Goal: Information Seeking & Learning: Learn about a topic

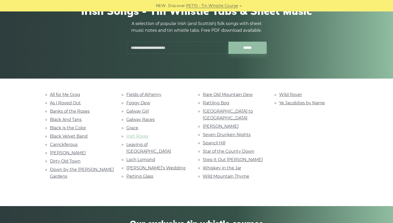
click at [142, 137] on link "Irish Rover" at bounding box center [137, 136] width 22 height 5
click at [64, 129] on link "Black Is the Color" at bounding box center [68, 127] width 36 height 5
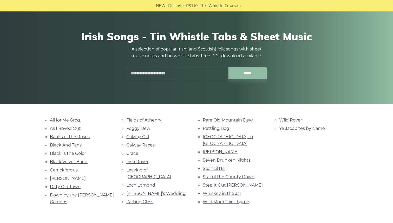
scroll to position [27, 0]
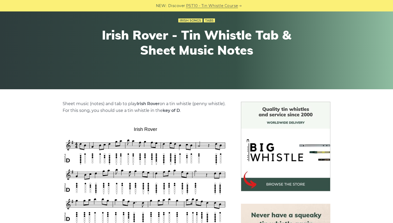
scroll to position [50, 0]
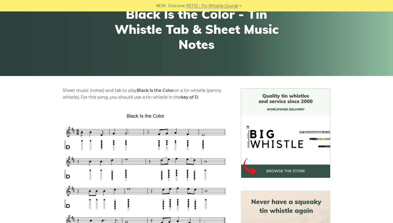
scroll to position [108, 0]
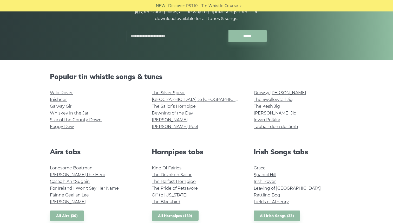
scroll to position [71, 0]
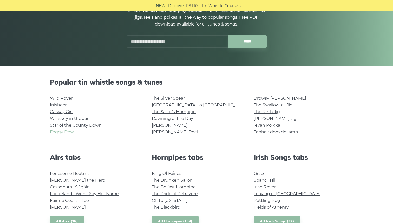
click at [70, 131] on link "Foggy Dew" at bounding box center [62, 132] width 24 height 5
click at [110, 196] on link "For Ireland I Won’t Say Her Name" at bounding box center [84, 193] width 69 height 5
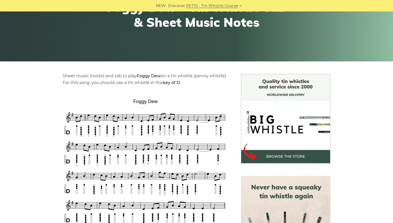
scroll to position [77, 0]
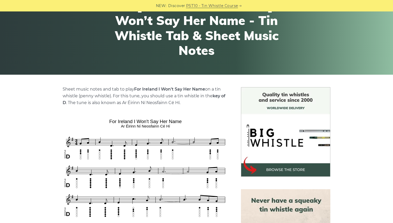
scroll to position [62, 0]
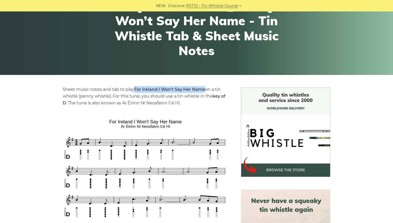
drag, startPoint x: 133, startPoint y: 90, endPoint x: 205, endPoint y: 92, distance: 71.8
click at [205, 92] on p "Sheet music notes and tab to play For Ireland I Won’t Say Her Name on a tin whi…" at bounding box center [146, 96] width 166 height 20
copy p "For Ireland I Won’t Say Her Name"
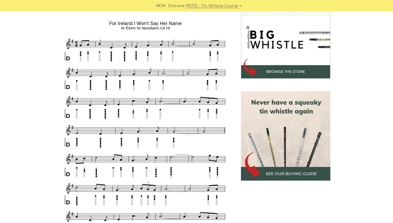
scroll to position [163, 0]
